Goal: Transaction & Acquisition: Purchase product/service

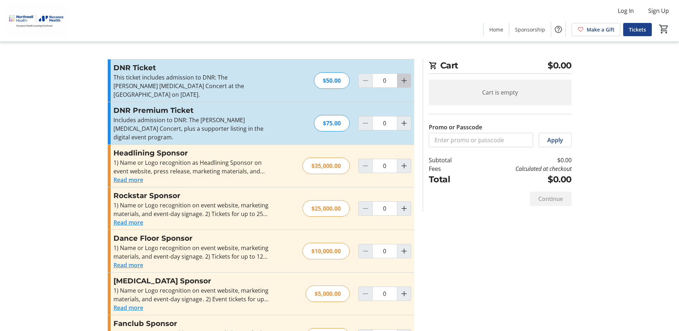
click at [404, 79] on mat-icon "Increment by one" at bounding box center [404, 80] width 9 height 9
type input "1"
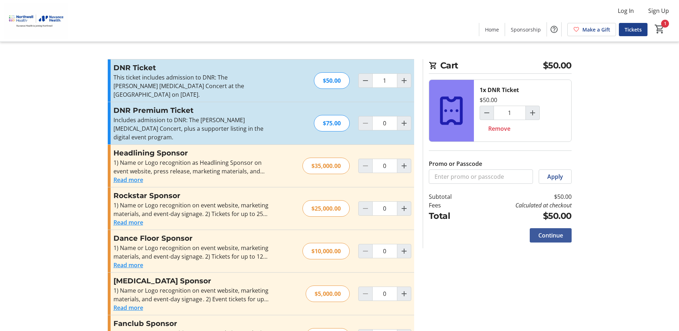
click at [552, 234] on span "Continue" at bounding box center [550, 235] width 25 height 9
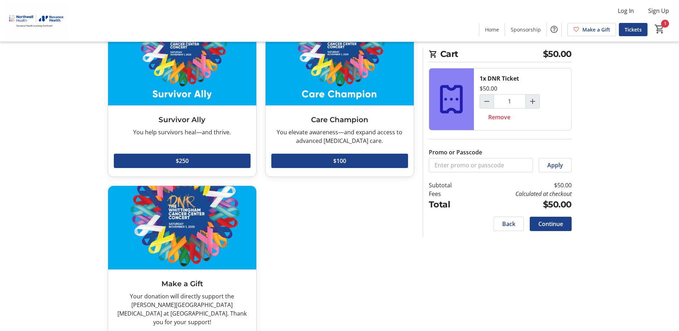
scroll to position [228, 0]
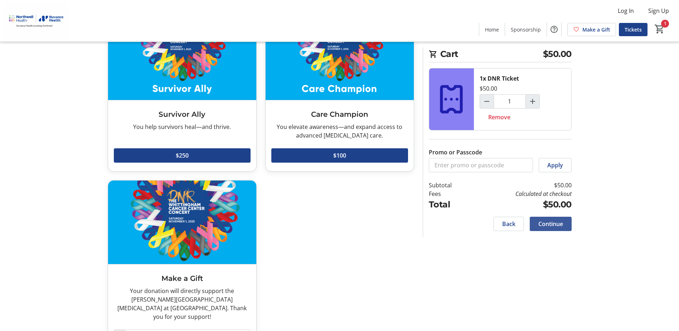
click at [552, 223] on span "Continue" at bounding box center [550, 223] width 25 height 9
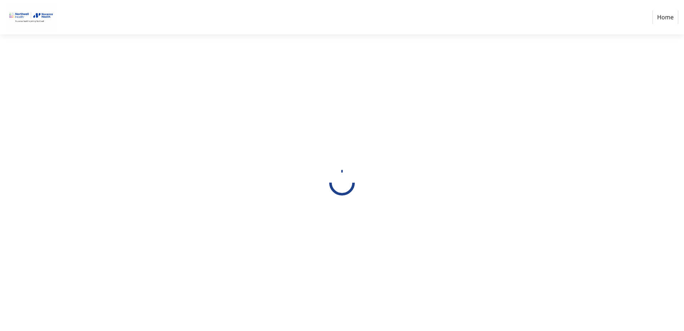
select select "US"
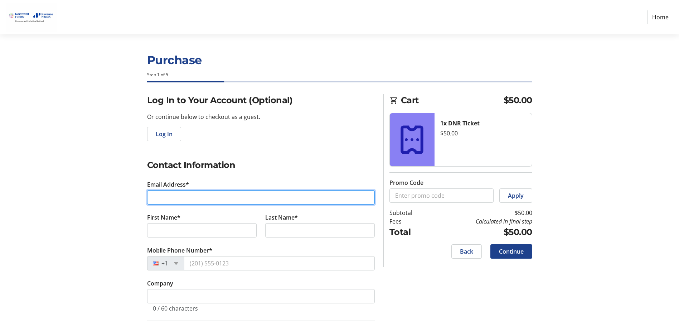
click at [151, 194] on input "Email Address*" at bounding box center [261, 197] width 228 height 14
type input "[EMAIL_ADDRESS][DOMAIN_NAME]"
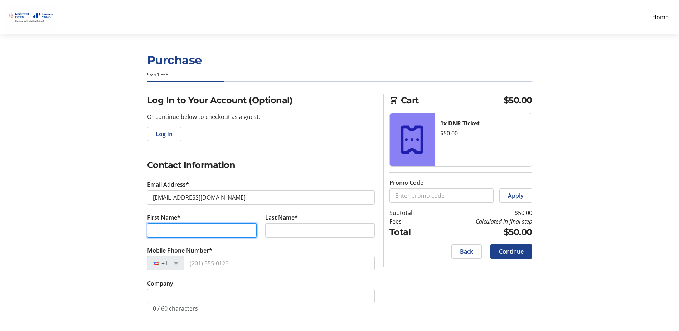
type input "[PERSON_NAME]"
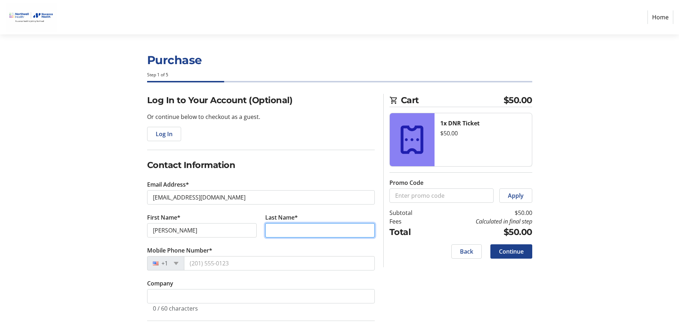
type input "[PERSON_NAME]"
type input "06851"
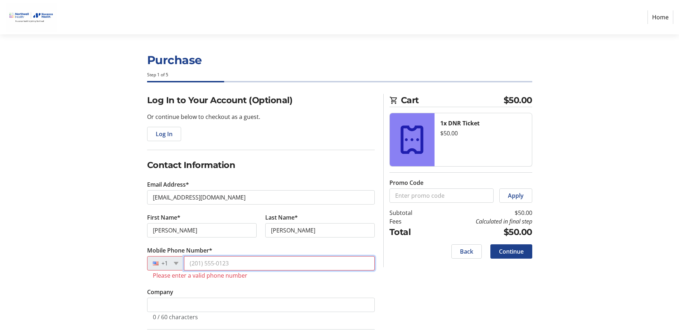
drag, startPoint x: 189, startPoint y: 261, endPoint x: 211, endPoint y: 262, distance: 22.5
click at [225, 257] on input "Mobile Phone Number*" at bounding box center [279, 263] width 191 height 14
type input "[PHONE_NUMBER]"
type input "[STREET_ADDRESS]"
type input "unit 552"
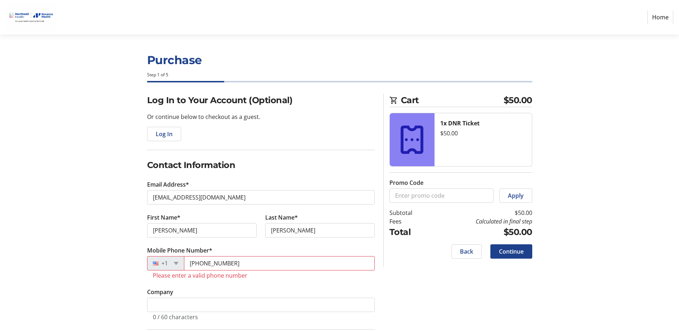
type input "[GEOGRAPHIC_DATA]"
select select "CT"
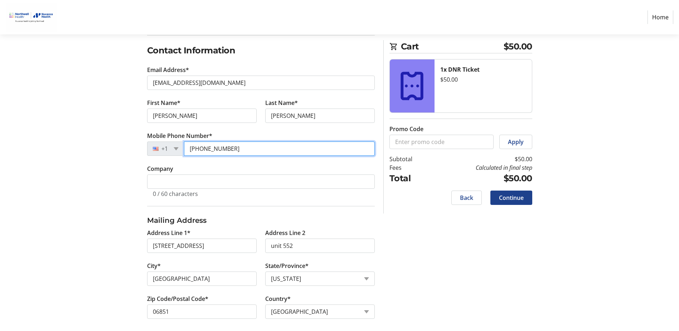
scroll to position [119, 0]
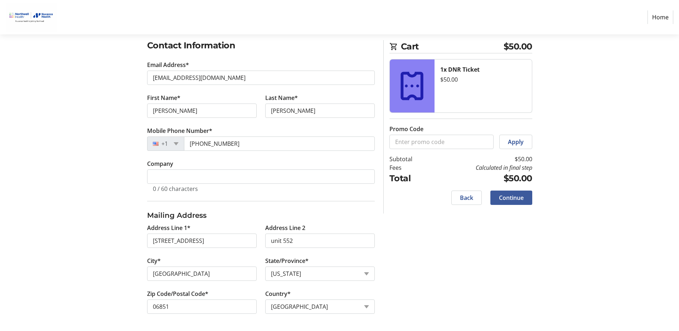
click at [513, 195] on span "Continue" at bounding box center [511, 197] width 25 height 9
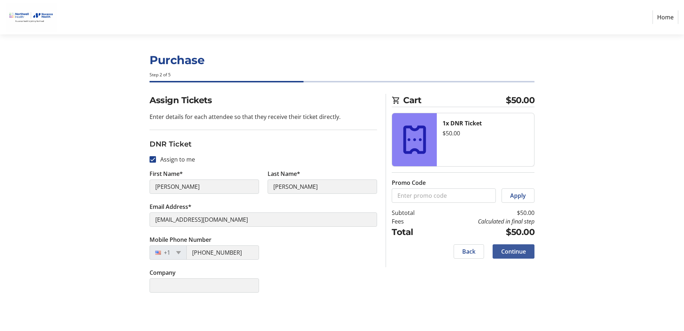
click at [514, 244] on span at bounding box center [514, 251] width 42 height 17
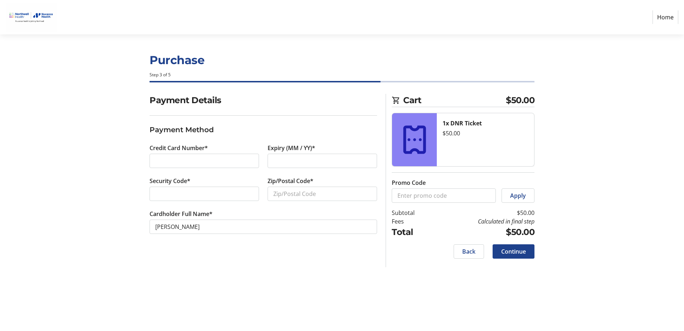
click at [153, 155] on div at bounding box center [204, 160] width 109 height 14
click at [159, 155] on div at bounding box center [204, 160] width 109 height 14
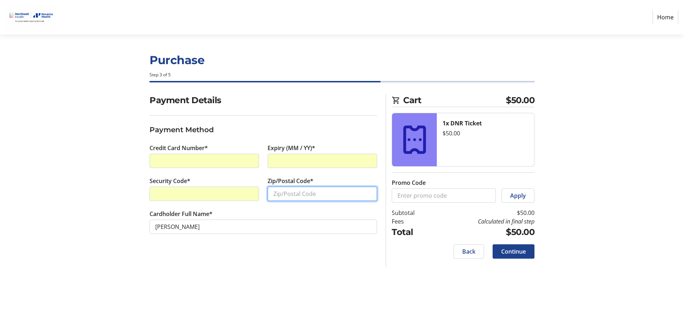
click at [270, 191] on input "Zip/Postal Code*" at bounding box center [322, 193] width 109 height 14
type input "06851"
click at [516, 246] on span at bounding box center [514, 251] width 42 height 17
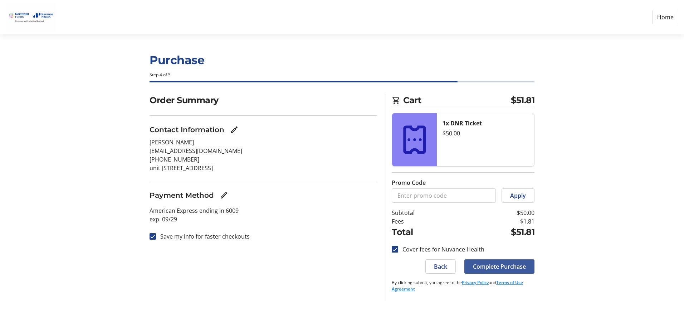
click at [508, 264] on span "Complete Purchase" at bounding box center [499, 266] width 53 height 9
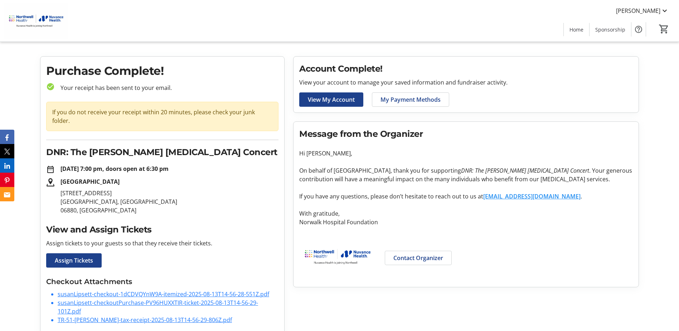
scroll to position [11, 0]
